Goal: Find specific page/section: Locate a particular part of the current website

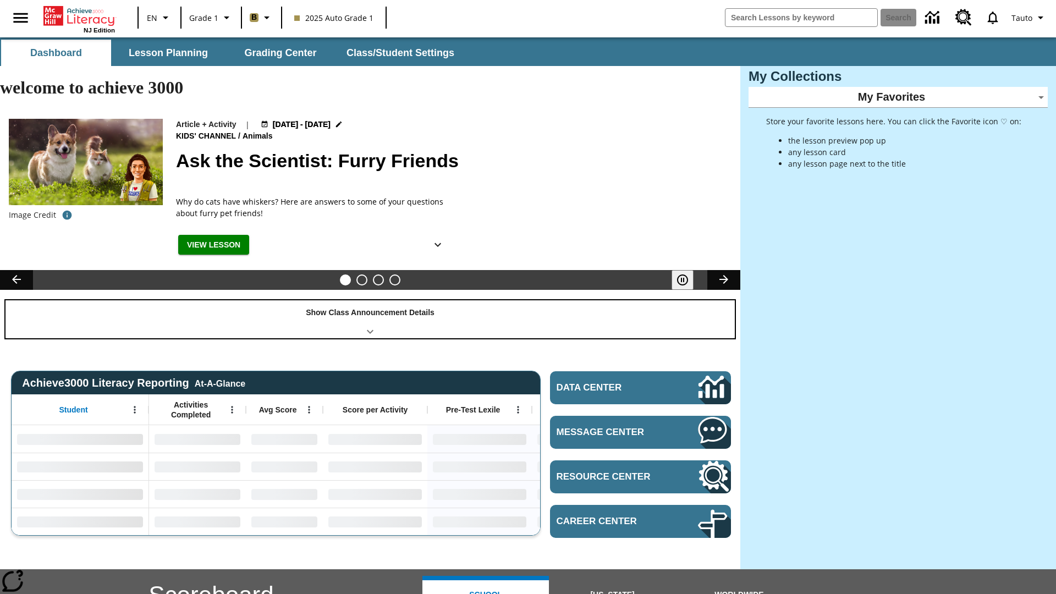
click at [370, 300] on div "Show Class Announcement Details" at bounding box center [371, 319] width 730 height 38
